Goal: Information Seeking & Learning: Learn about a topic

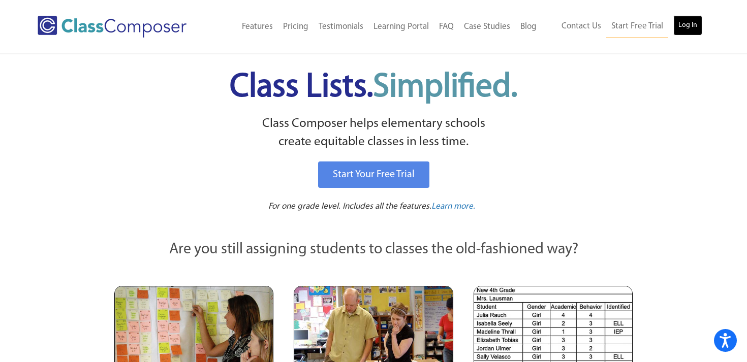
click at [690, 29] on link "Log In" at bounding box center [687, 25] width 29 height 20
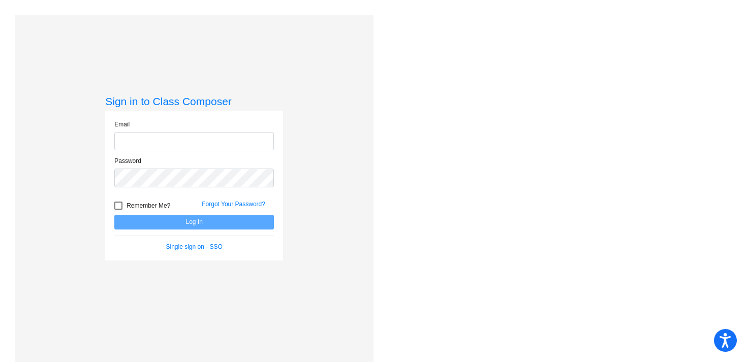
type input "kstingle@swsdk6.com"
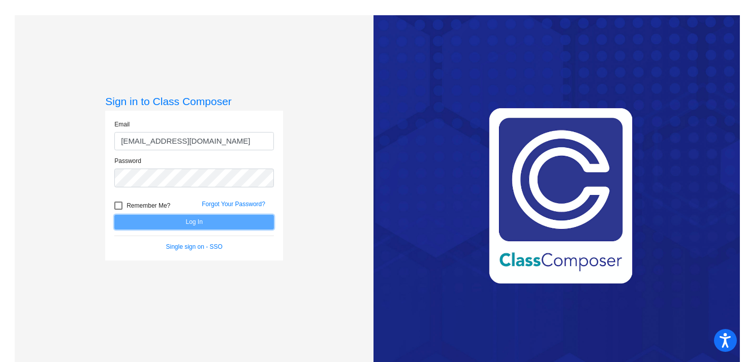
click at [214, 223] on button "Log In" at bounding box center [194, 222] width 160 height 15
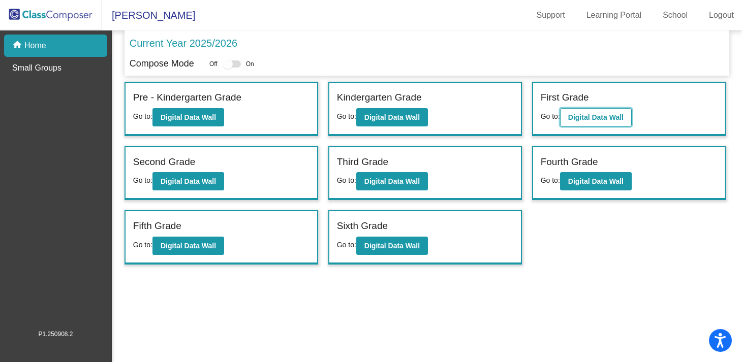
click at [616, 123] on button "Digital Data Wall" at bounding box center [596, 117] width 72 height 18
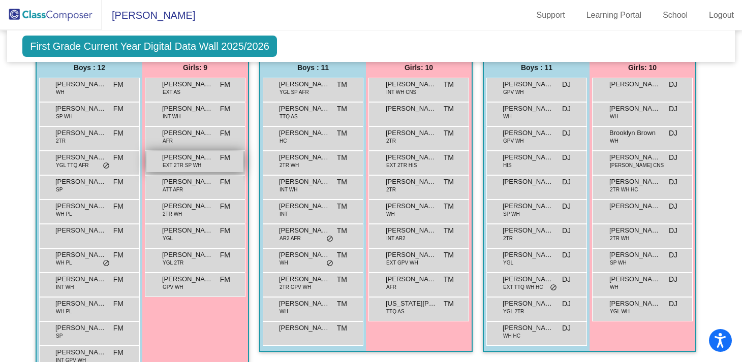
scroll to position [1118, 0]
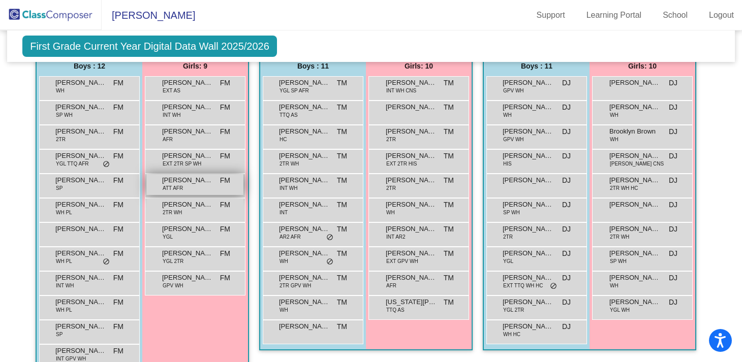
click at [184, 183] on span "Eukayla Bell" at bounding box center [187, 180] width 51 height 10
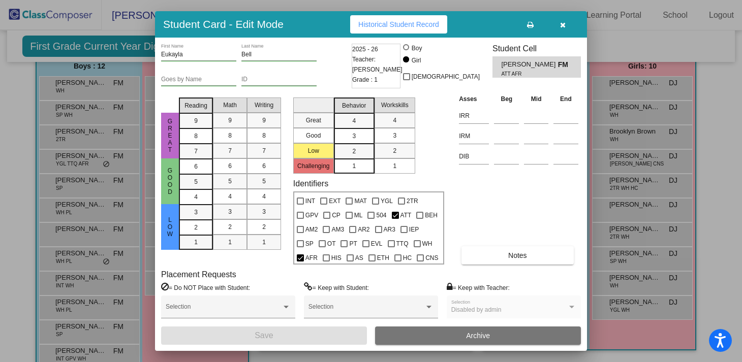
click at [390, 27] on span "Historical Student Record" at bounding box center [398, 24] width 81 height 8
click at [563, 19] on button "button" at bounding box center [562, 24] width 33 height 18
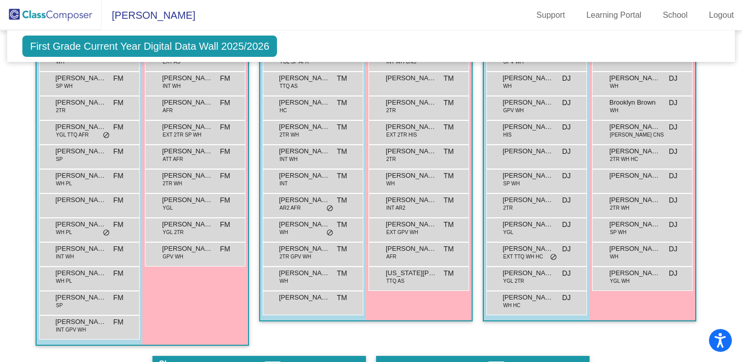
scroll to position [1154, 0]
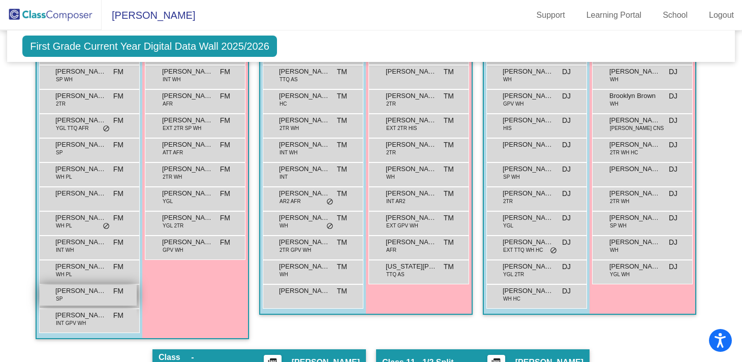
click at [68, 296] on div "Ryker Lee SP FM lock do_not_disturb_alt" at bounding box center [88, 295] width 97 height 21
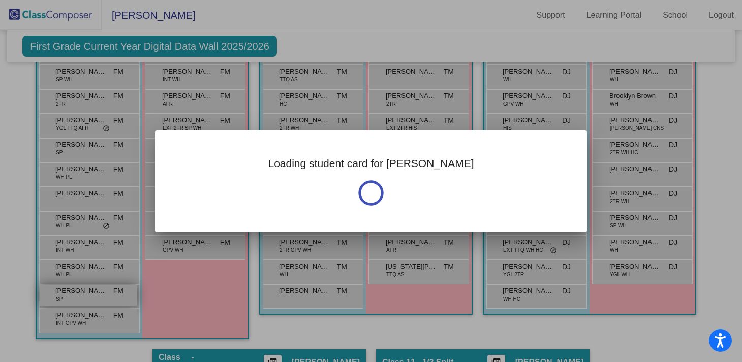
click at [68, 296] on div at bounding box center [371, 181] width 742 height 362
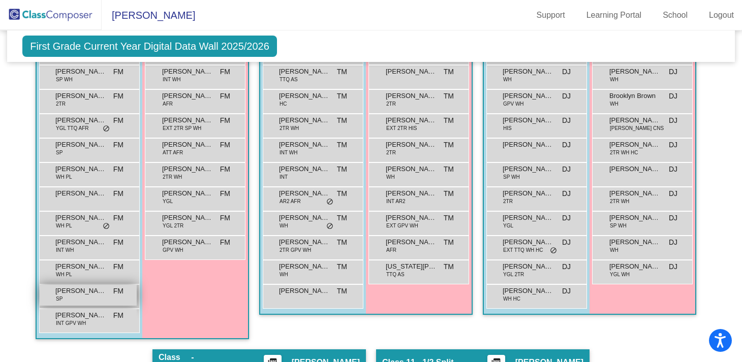
click at [86, 299] on div "Ryker Lee SP FM lock do_not_disturb_alt" at bounding box center [88, 295] width 97 height 21
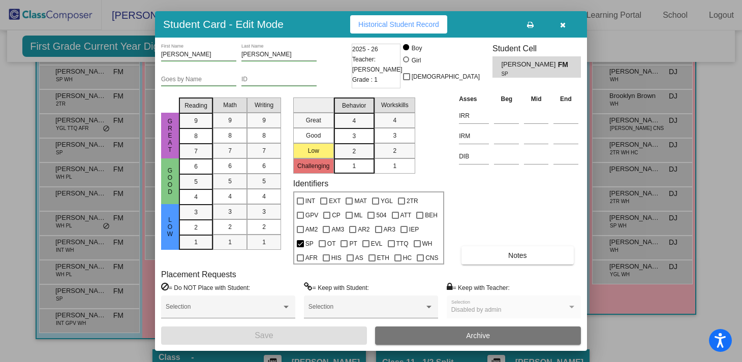
click at [409, 20] on span "Historical Student Record" at bounding box center [398, 24] width 81 height 8
click at [561, 25] on icon "button" at bounding box center [563, 24] width 6 height 7
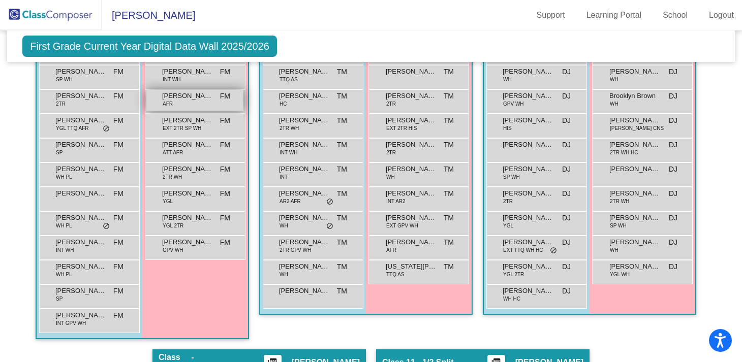
click at [195, 101] on div "Breanna Boateng AFR FM lock do_not_disturb_alt" at bounding box center [194, 100] width 97 height 21
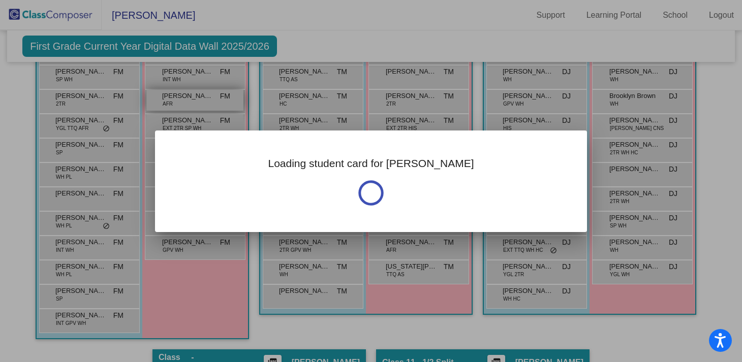
click at [195, 101] on div "Loading student card for Breanna Notes Previous Year undefined - Last Edited: n…" at bounding box center [371, 181] width 742 height 362
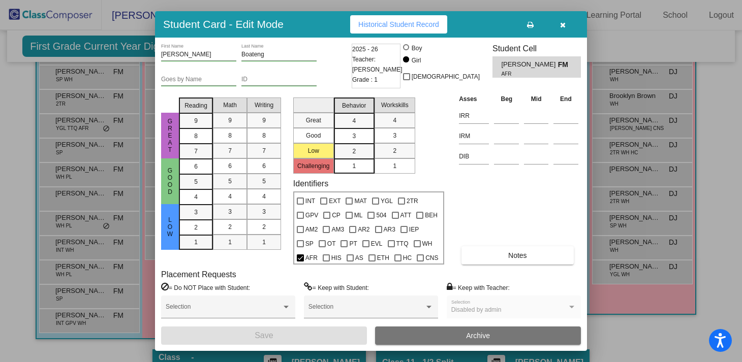
click at [398, 27] on span "Historical Student Record" at bounding box center [398, 24] width 81 height 8
click at [72, 99] on div at bounding box center [371, 181] width 742 height 362
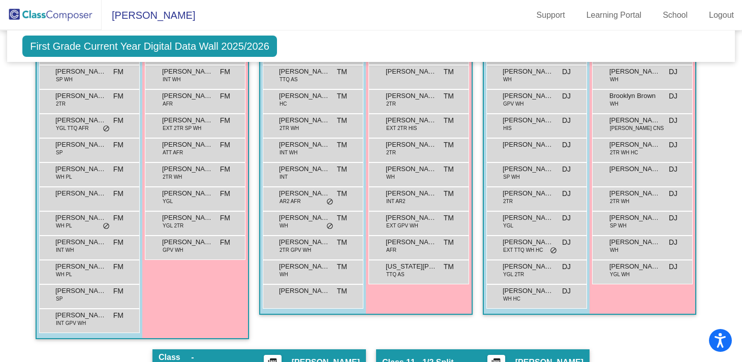
click at [72, 99] on span "Christopher Cavanaugh" at bounding box center [80, 96] width 51 height 10
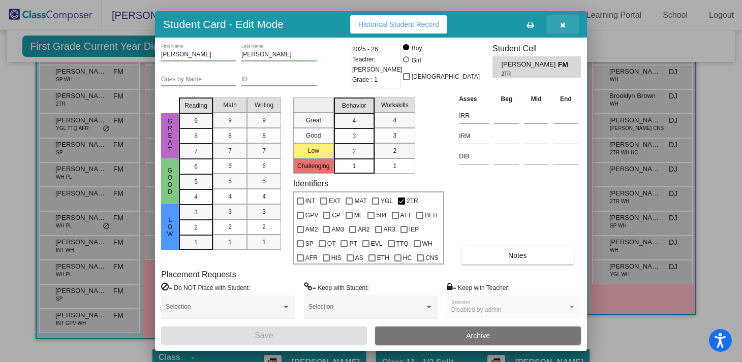
click at [566, 28] on button "button" at bounding box center [562, 24] width 33 height 18
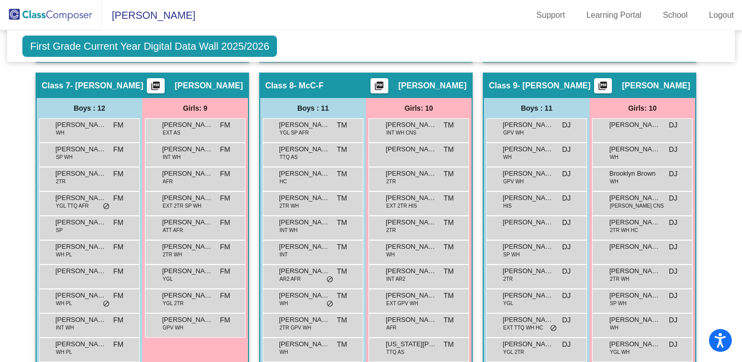
scroll to position [1074, 0]
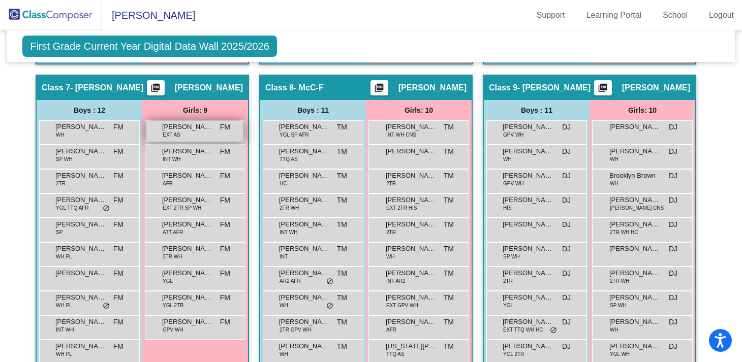
click at [176, 132] on span "EXT AS" at bounding box center [172, 135] width 18 height 8
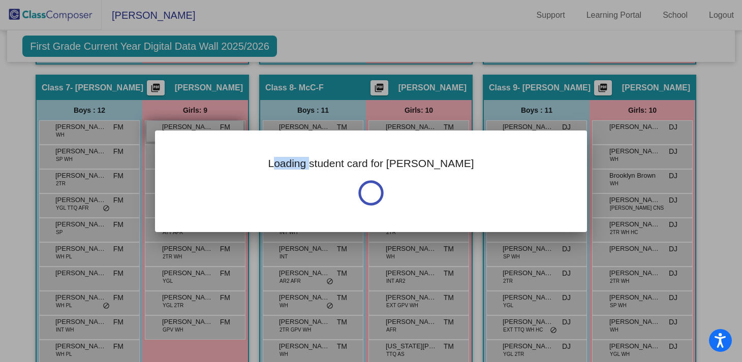
click at [176, 132] on div "Loading student card for Addyson Notes Previous Year undefined - Last Edited: n…" at bounding box center [371, 182] width 432 height 102
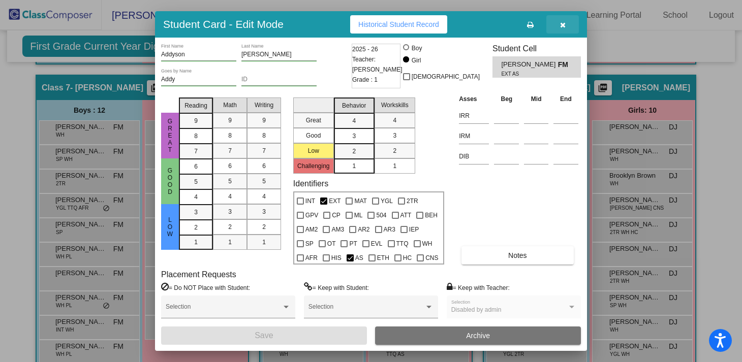
click at [564, 27] on icon "button" at bounding box center [563, 24] width 6 height 7
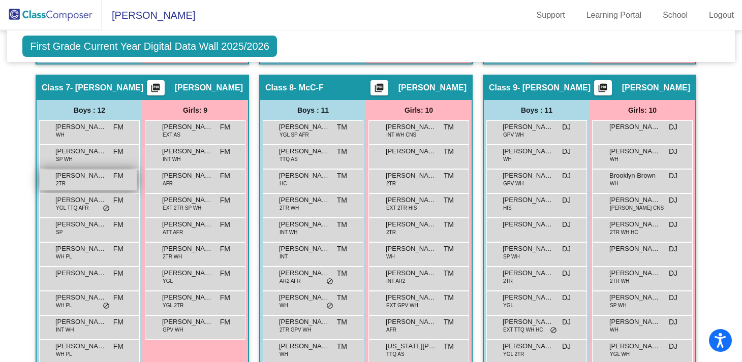
click at [70, 180] on span "Christopher Cavanaugh" at bounding box center [80, 176] width 51 height 10
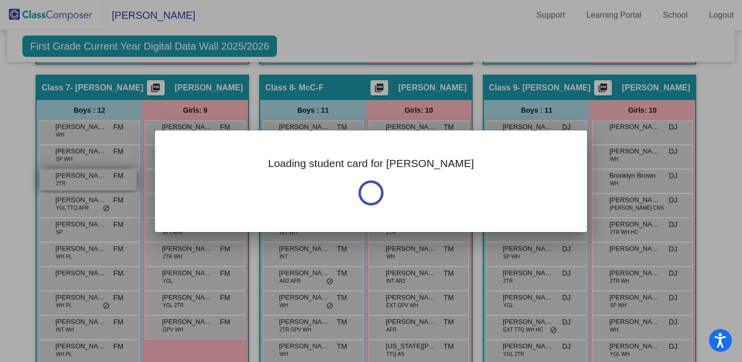
click at [70, 180] on div at bounding box center [371, 181] width 742 height 362
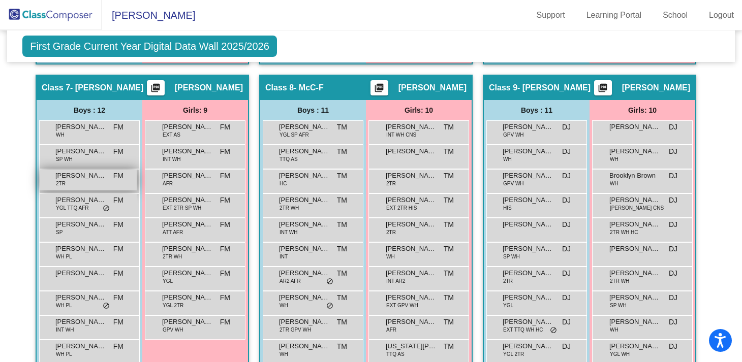
click at [91, 180] on div "Christopher Cavanaugh 2TR FM lock do_not_disturb_alt" at bounding box center [88, 180] width 97 height 21
click at [67, 176] on span "Christopher Cavanaugh" at bounding box center [80, 176] width 51 height 10
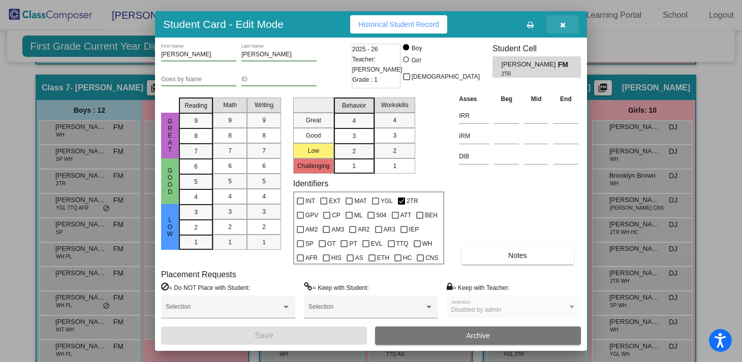
click at [561, 25] on icon "button" at bounding box center [563, 24] width 6 height 7
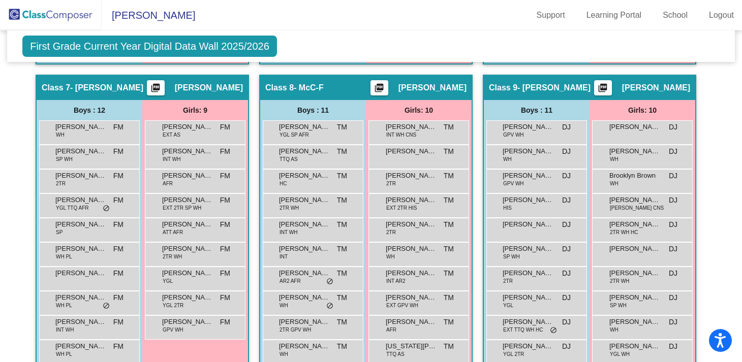
click at [440, 45] on div "First Grade Current Year Digital Data Wall 2025/2026 Add, Move, or Retain Stude…" at bounding box center [371, 46] width 728 height 32
click at [327, 12] on mat-toolbar "Stratton - Kelley Support Learning Portal School Logout" at bounding box center [371, 15] width 742 height 30
